Goal: Navigation & Orientation: Go to known website

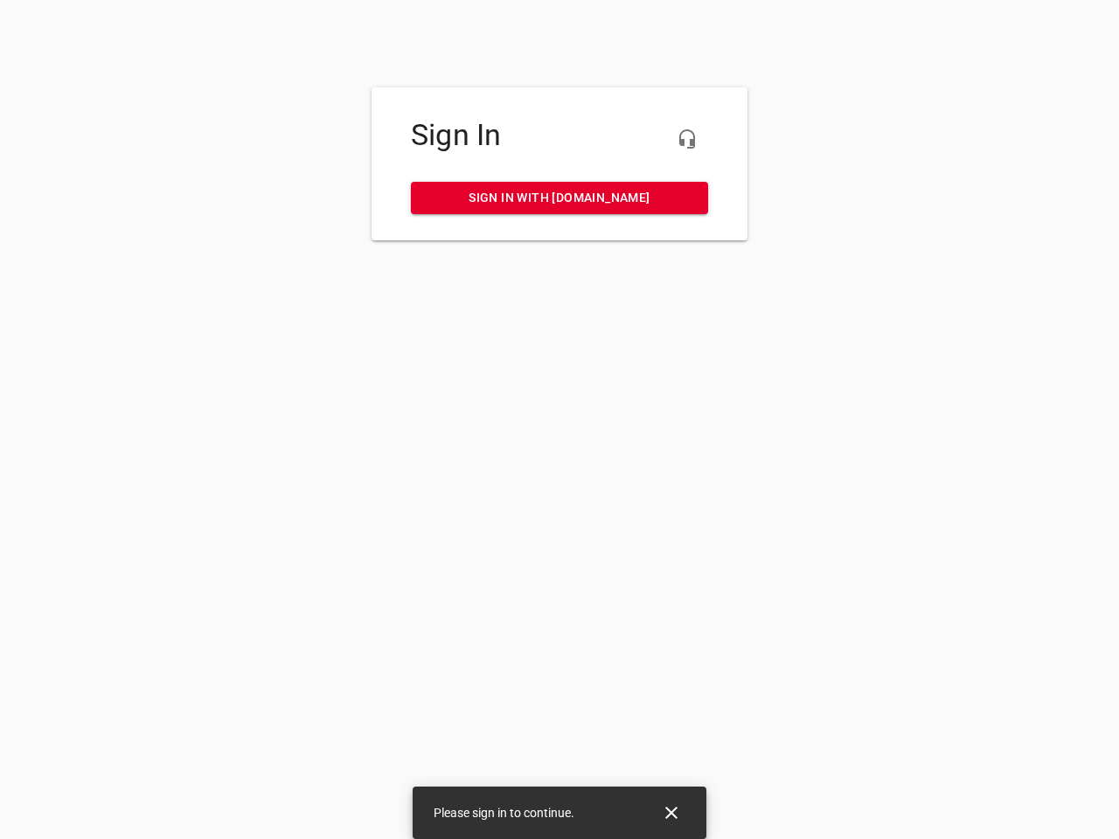
click at [687, 139] on icon "button" at bounding box center [687, 139] width 21 height 21
click at [671, 813] on icon "Close" at bounding box center [671, 813] width 12 height 12
